Goal: Task Accomplishment & Management: Manage account settings

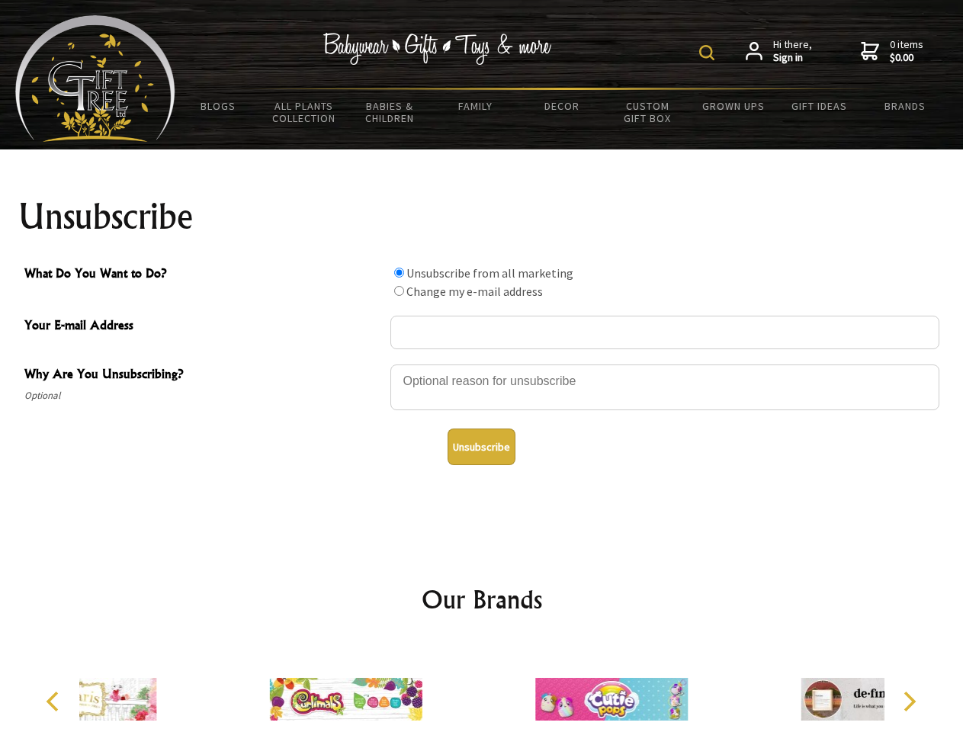
click at [709, 53] on img at bounding box center [706, 52] width 15 height 15
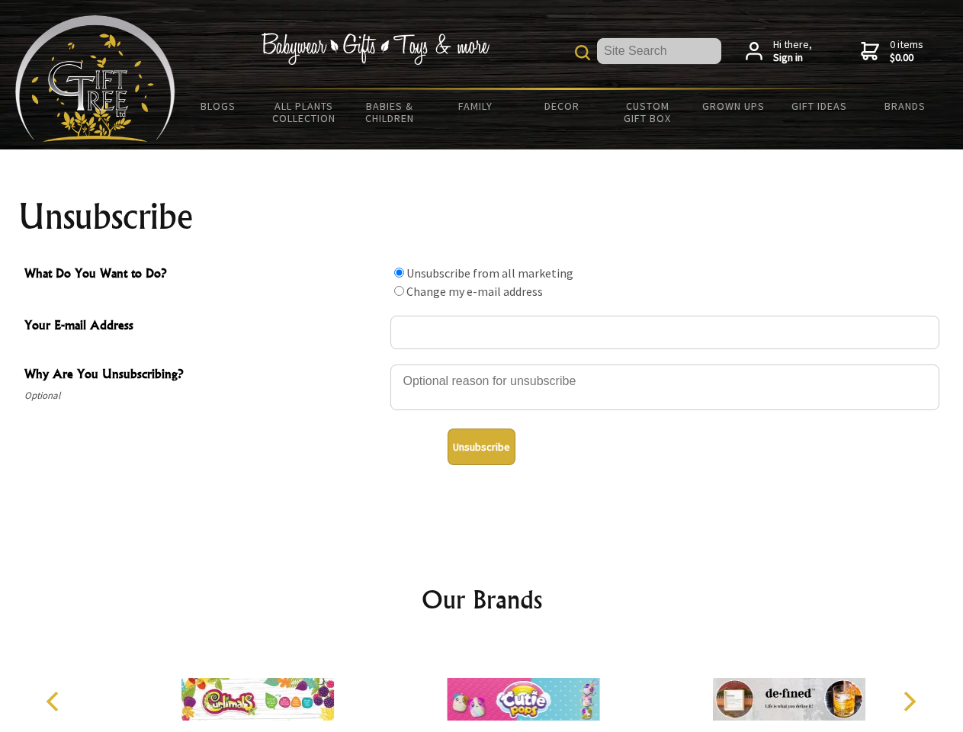
click at [482, 364] on div at bounding box center [664, 389] width 549 height 53
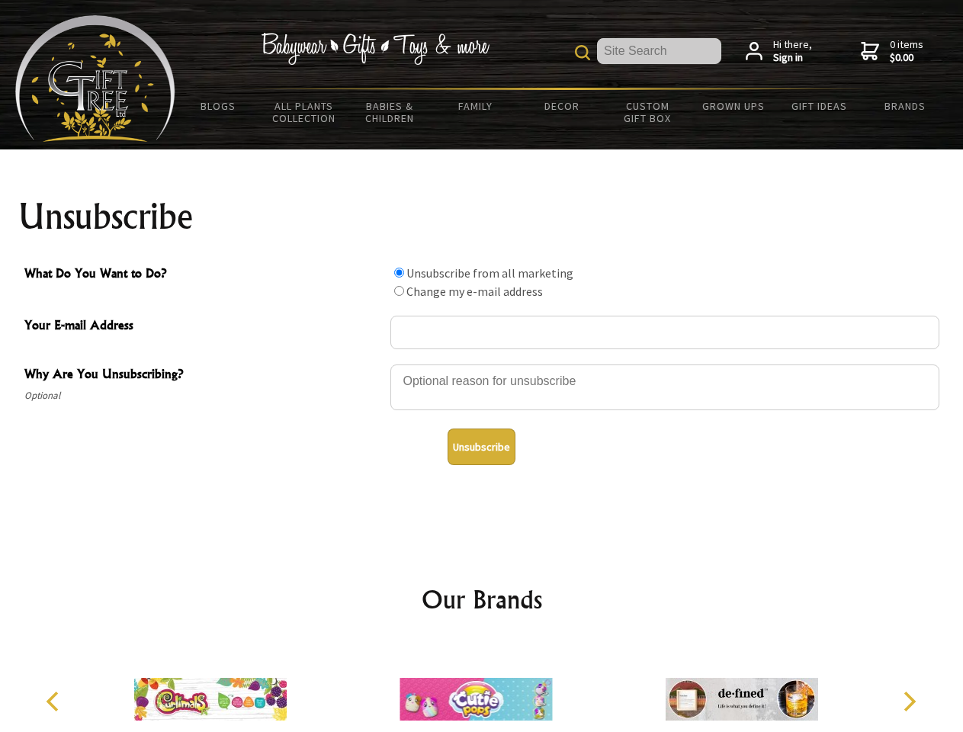
click at [399, 272] on input "What Do You Want to Do?" at bounding box center [399, 273] width 10 height 10
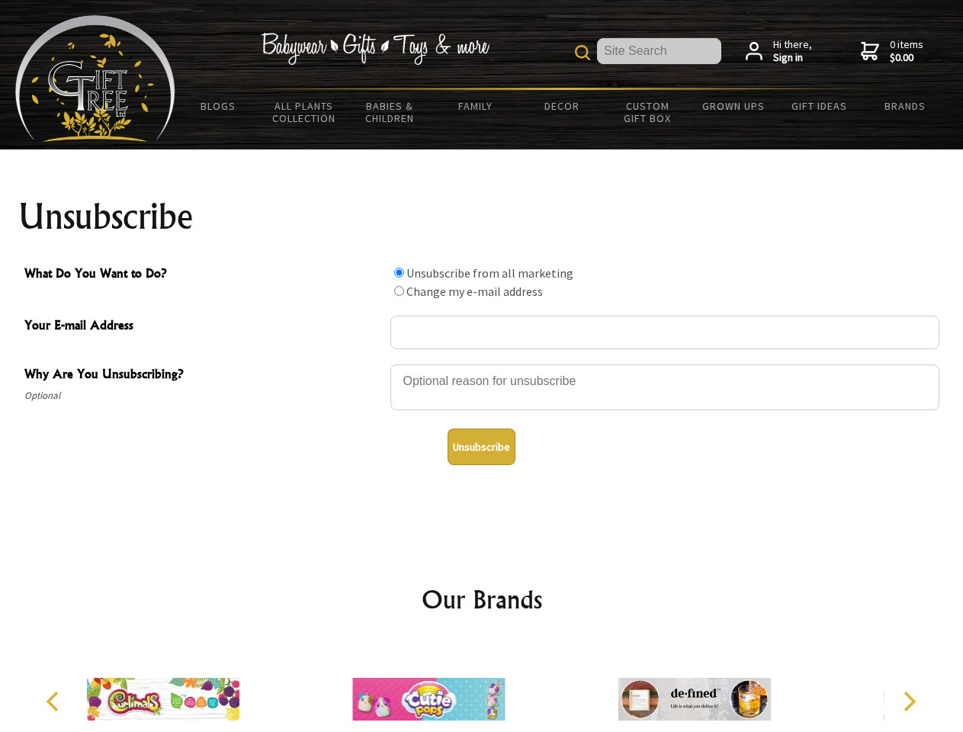
click at [399, 290] on input "What Do You Want to Do?" at bounding box center [399, 291] width 10 height 10
radio input "true"
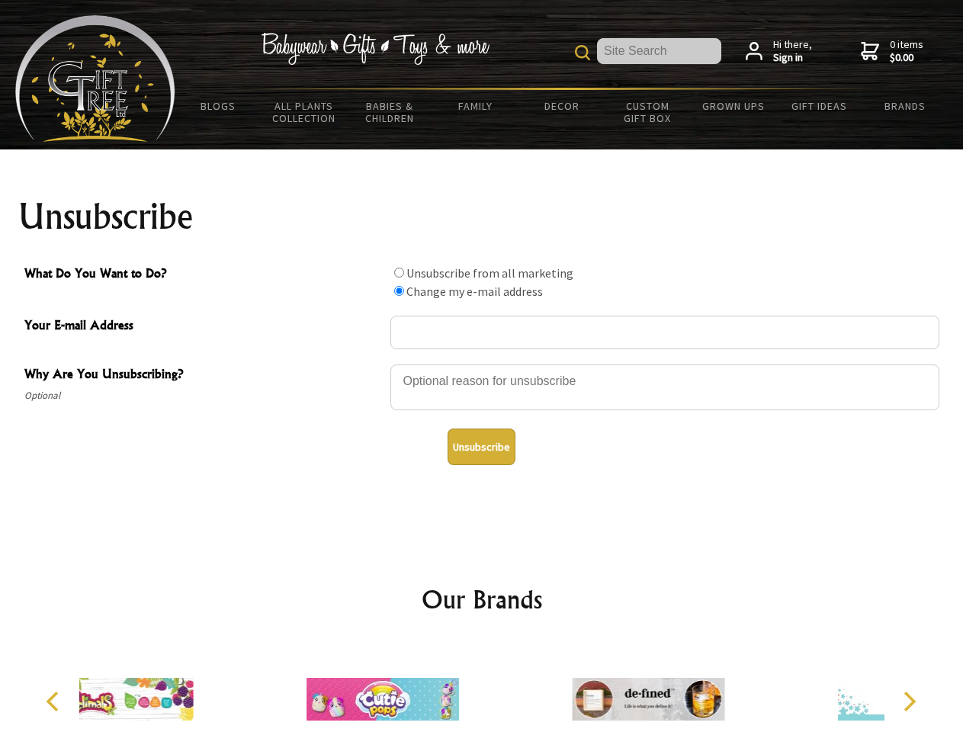
click at [481, 447] on button "Unsubscribe" at bounding box center [481, 446] width 68 height 37
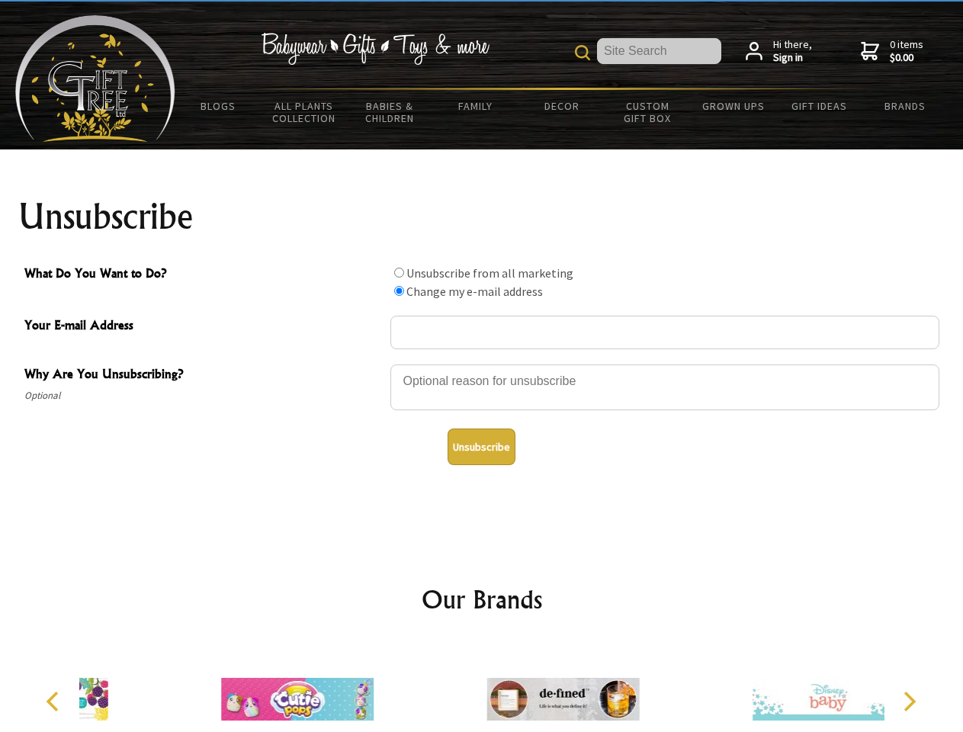
click at [486, 687] on img at bounding box center [562, 699] width 152 height 114
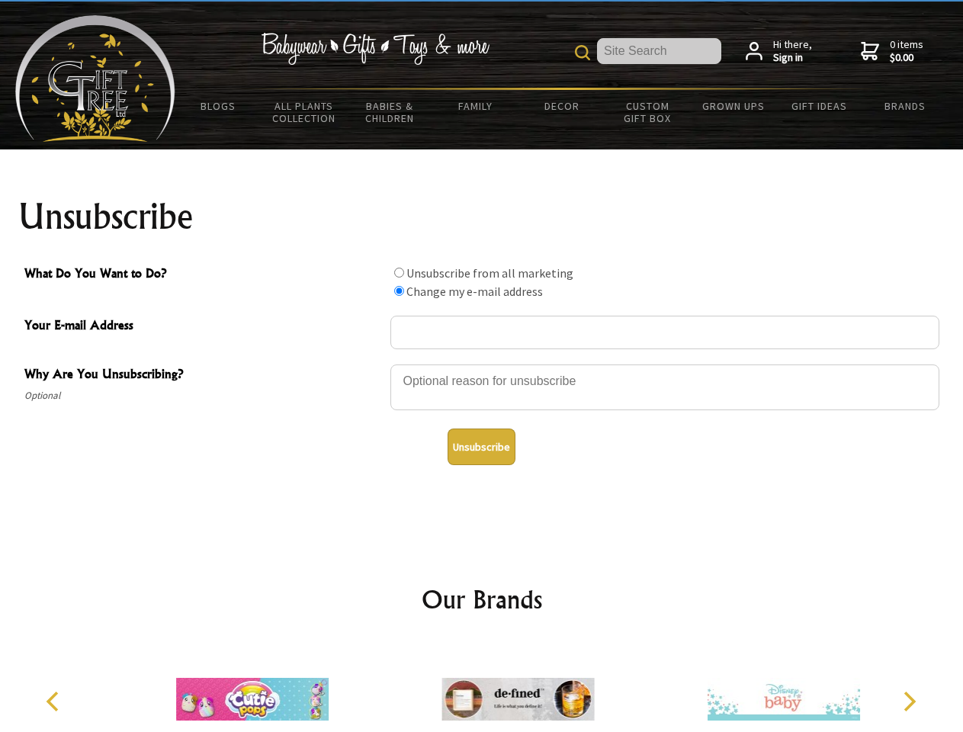
click at [55, 701] on icon "Previous" at bounding box center [54, 701] width 20 height 20
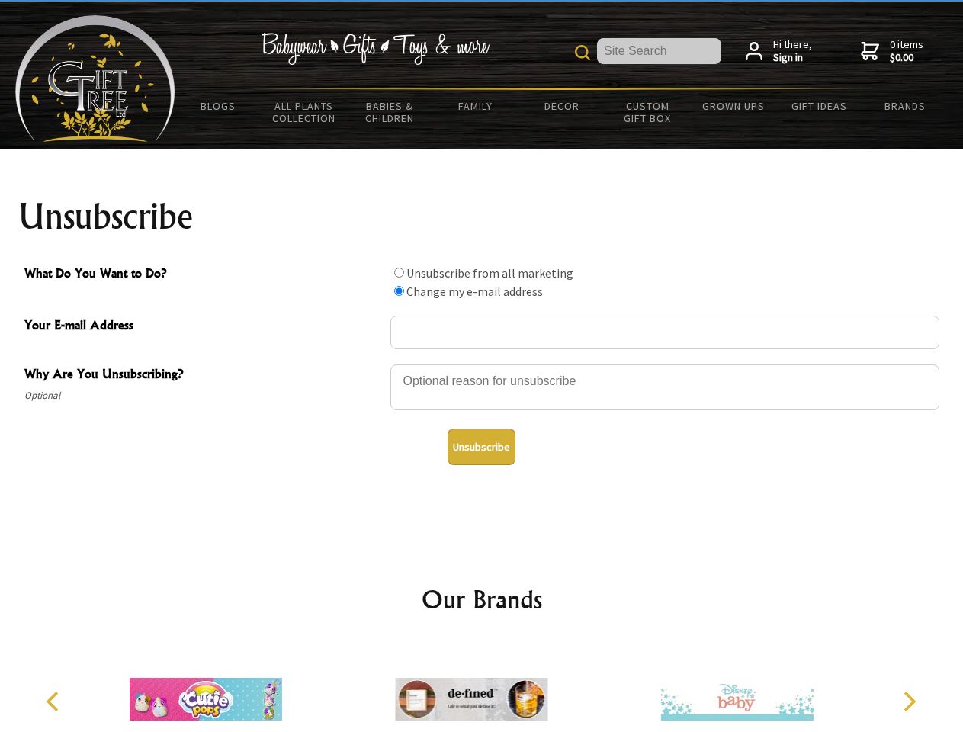
click at [909, 701] on icon "Next" at bounding box center [908, 701] width 20 height 20
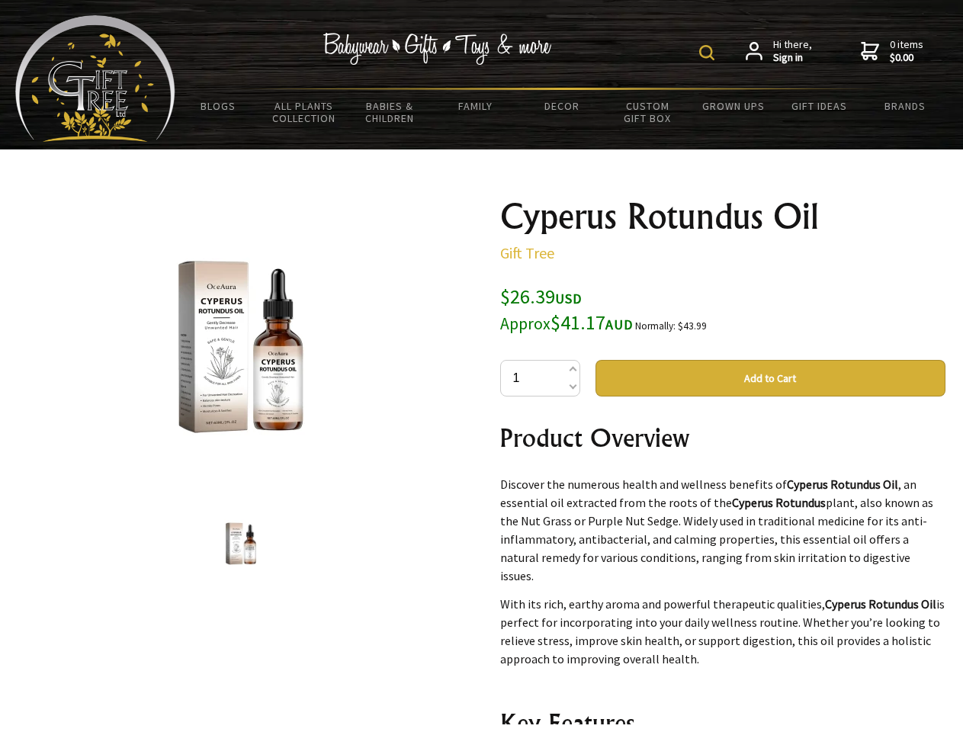
click at [709, 53] on img at bounding box center [706, 52] width 15 height 15
